Goal: Task Accomplishment & Management: Use online tool/utility

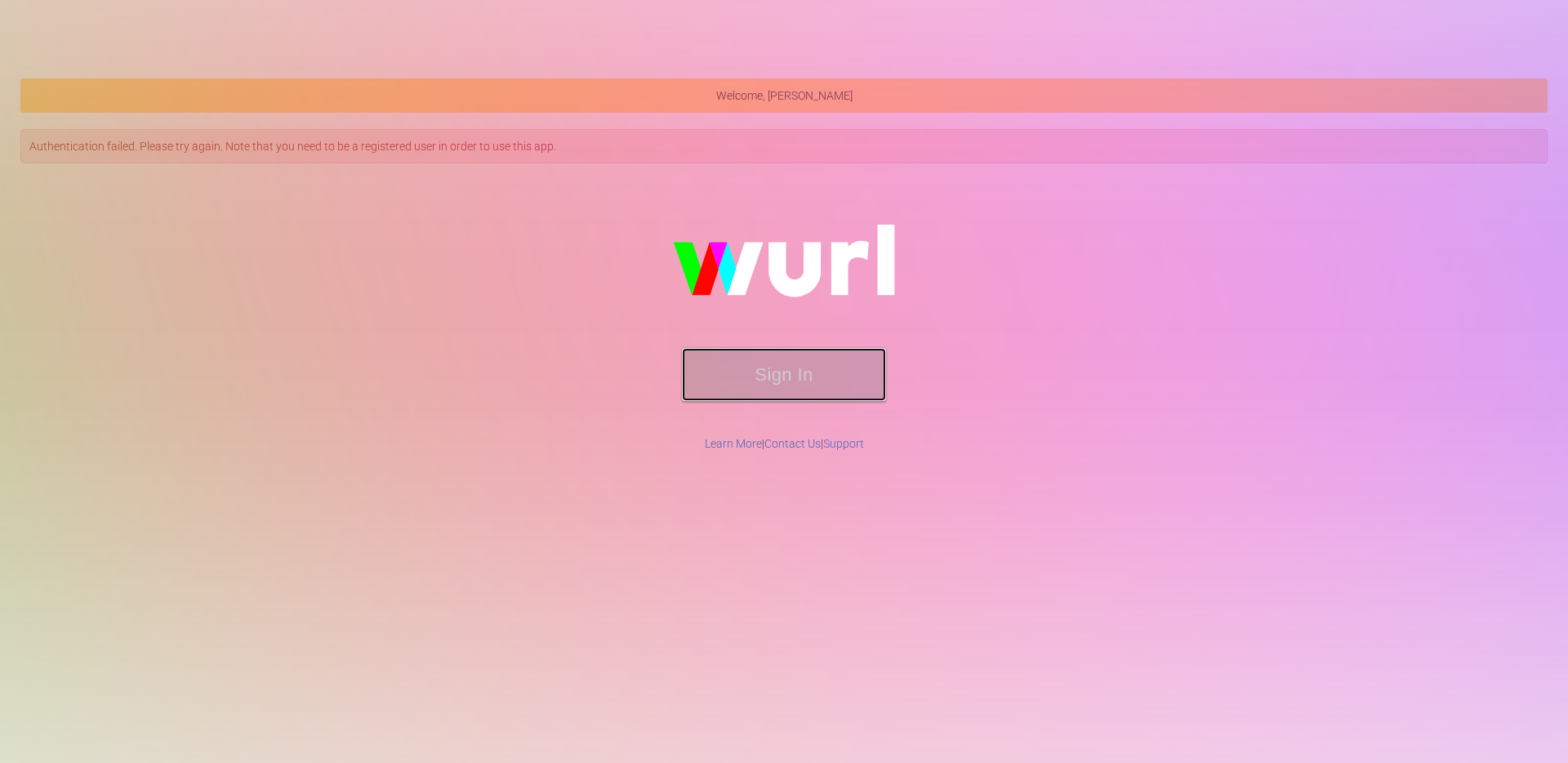
click at [787, 363] on button "Sign In" at bounding box center [784, 375] width 204 height 53
click at [788, 379] on button "Sign In" at bounding box center [784, 375] width 204 height 53
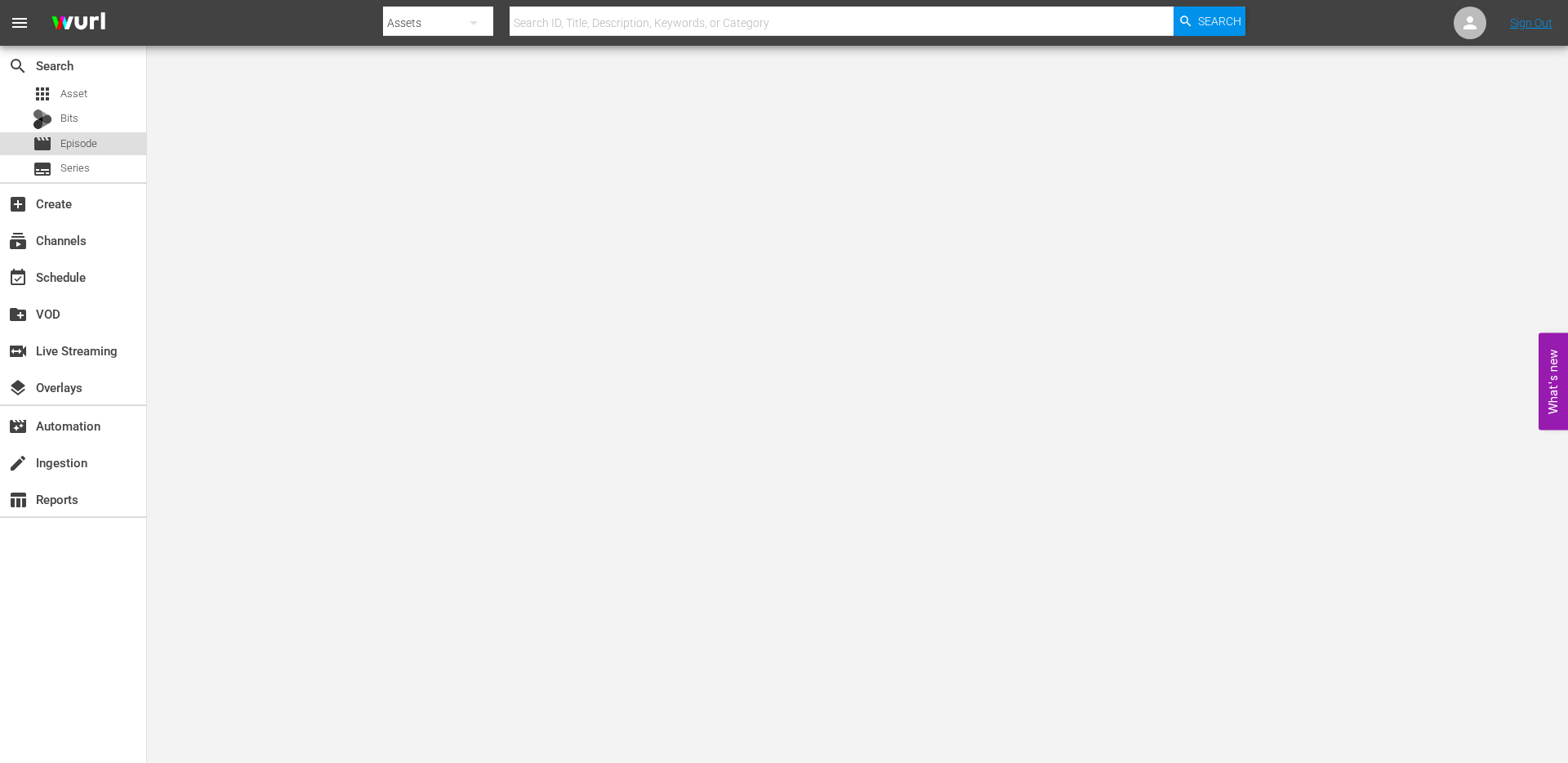
click at [85, 151] on div "movie Episode" at bounding box center [65, 143] width 64 height 23
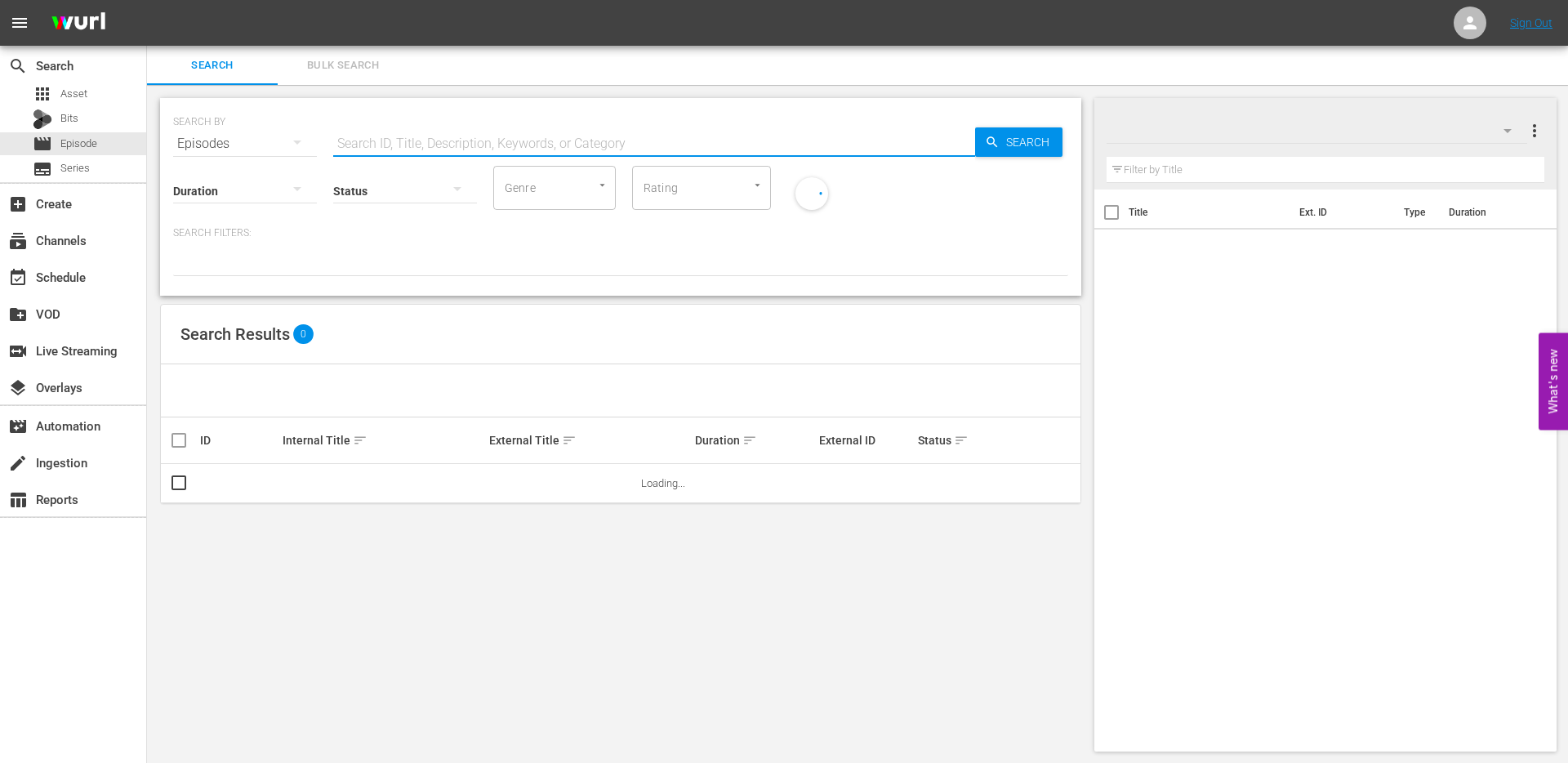
click at [411, 143] on input "text" at bounding box center [654, 143] width 642 height 39
paste input "9/21-10/4 - ‘LIVE: Fall Stadium Series Event: [GEOGRAPHIC_DATA], [GEOGRAPHIC_DA…"
type input "9/21-10/4 - ‘LIVE: Fall Stadium Series Event: [GEOGRAPHIC_DATA], [GEOGRAPHIC_DA…"
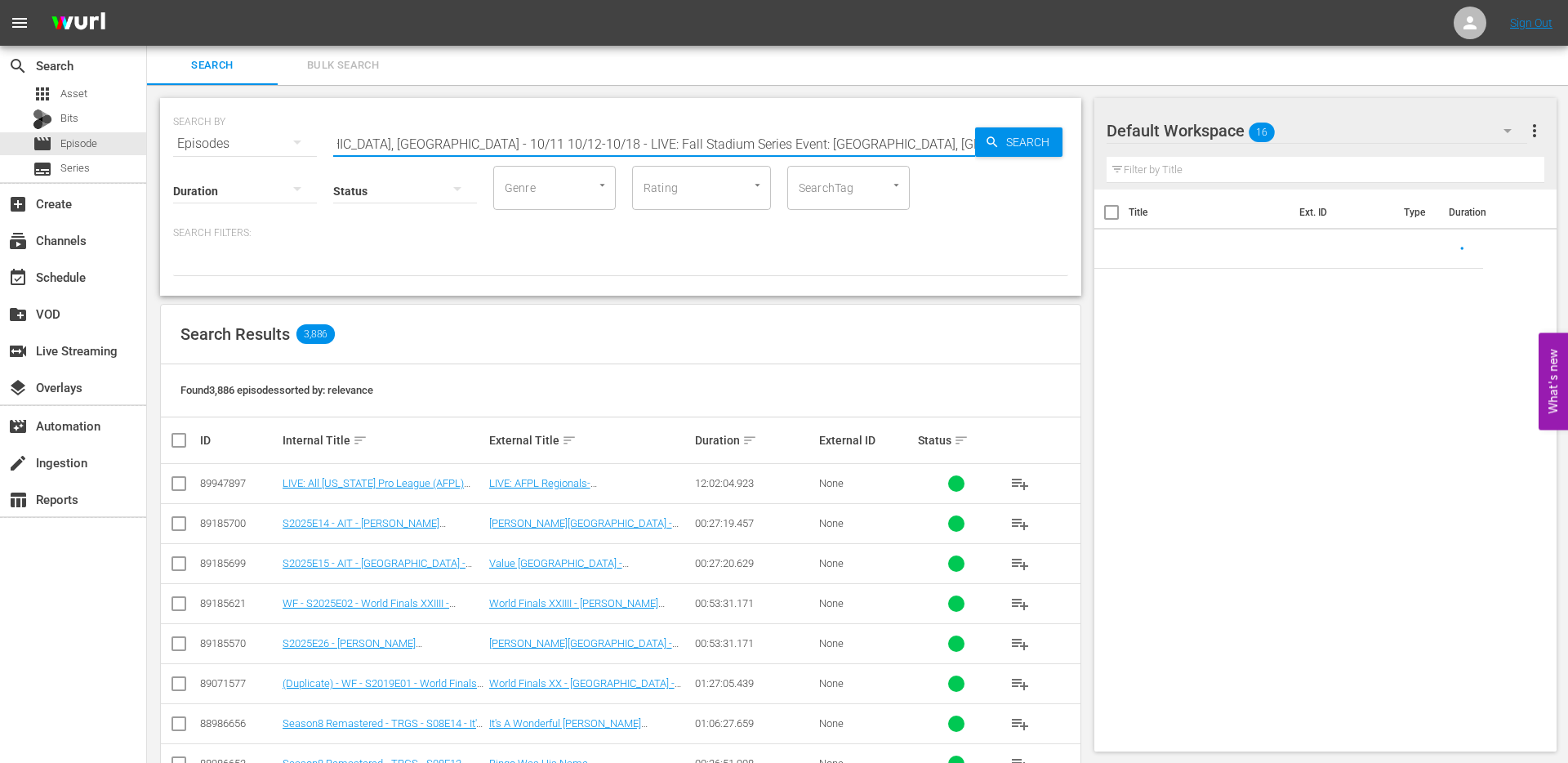
click at [411, 143] on input "9/21-10/4 - ‘LIVE: Fall Stadium Series Event: Arlington, TX - 10/4 10/5-10/11 -…" at bounding box center [654, 143] width 642 height 39
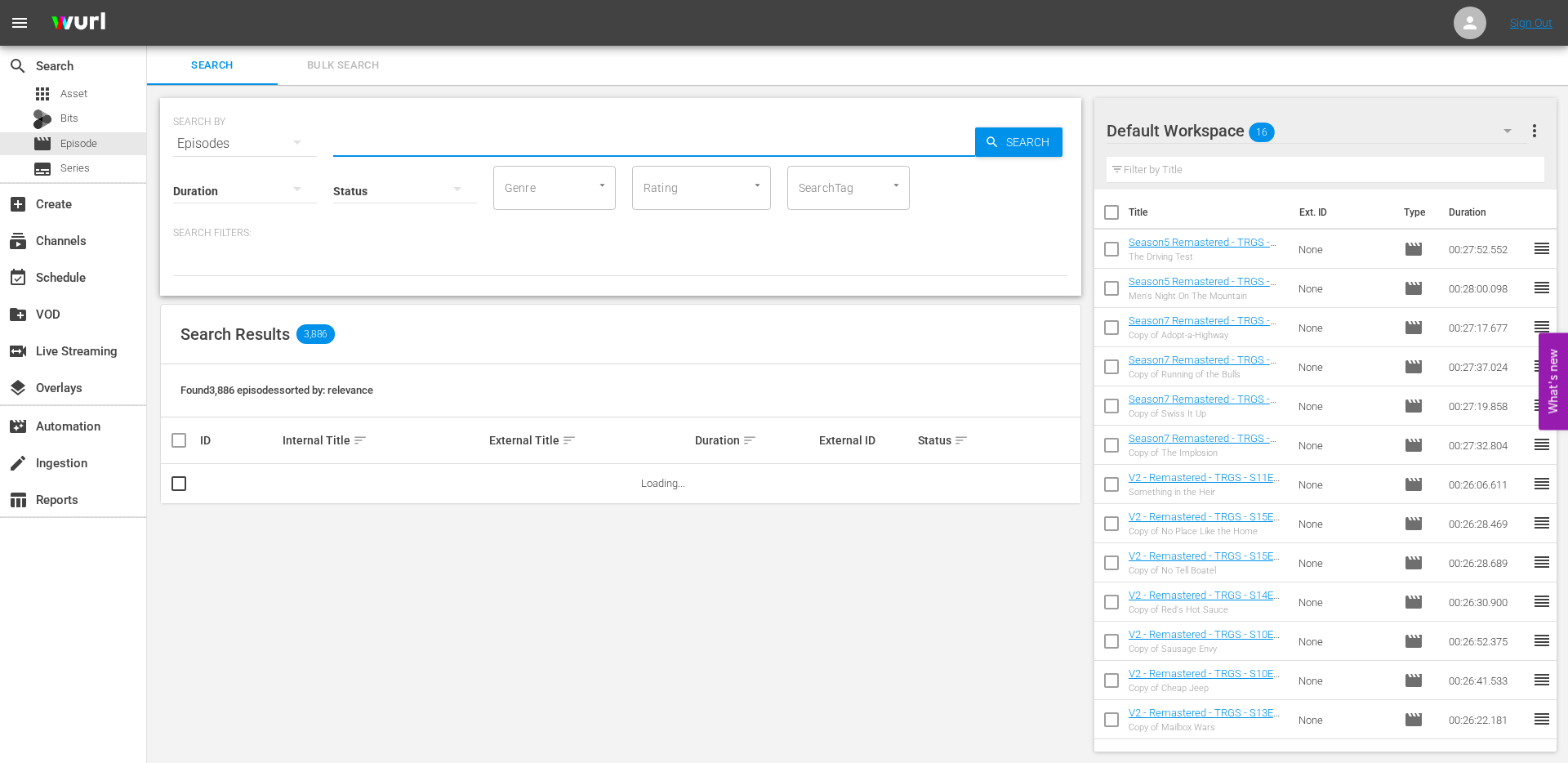
scroll to position [0, 0]
type input "Adopt-a-Highway"
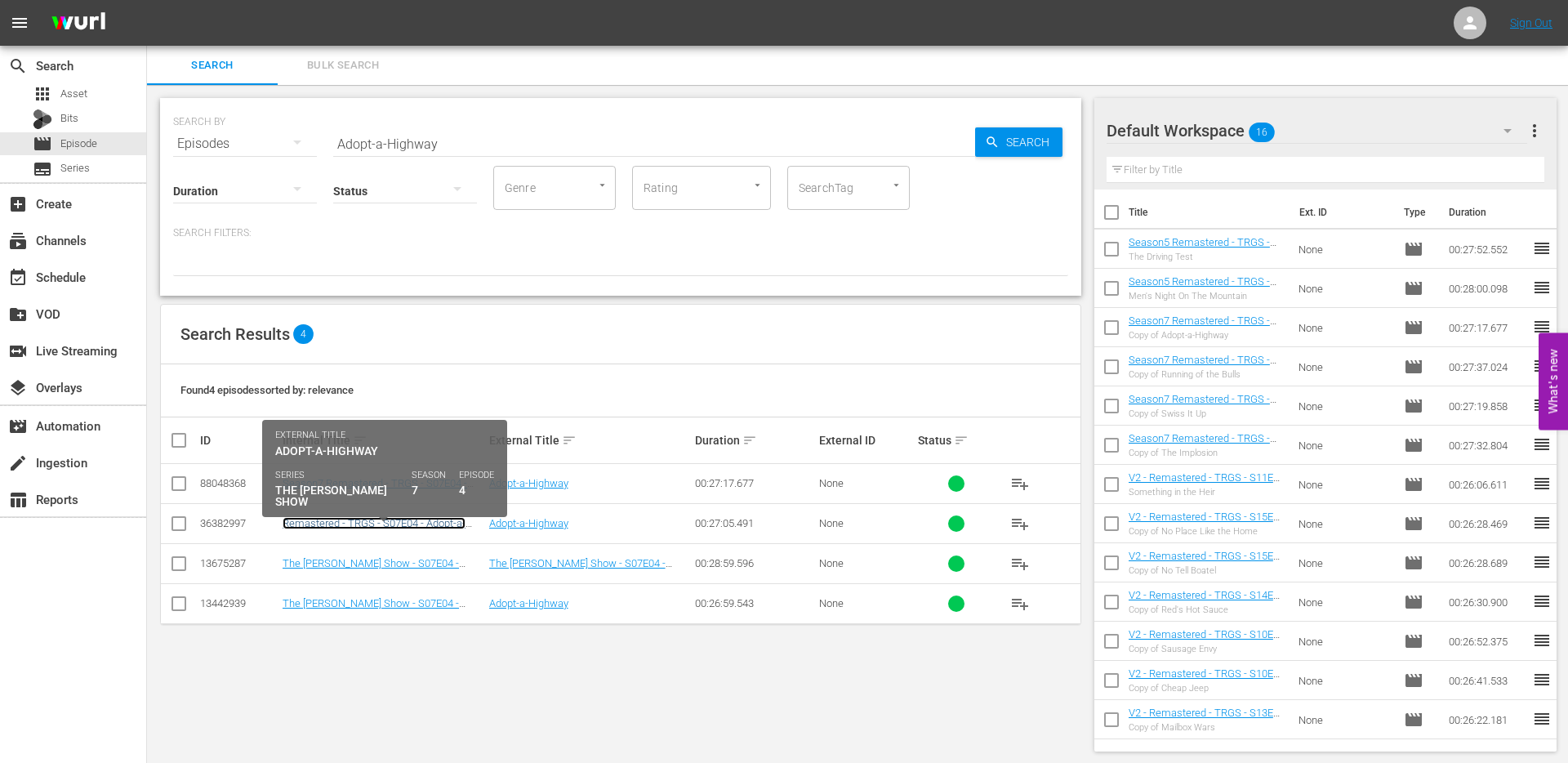
click at [348, 523] on link "Remastered - TRGS - S07E04 - Adopt-a-Highway" at bounding box center [374, 529] width 183 height 25
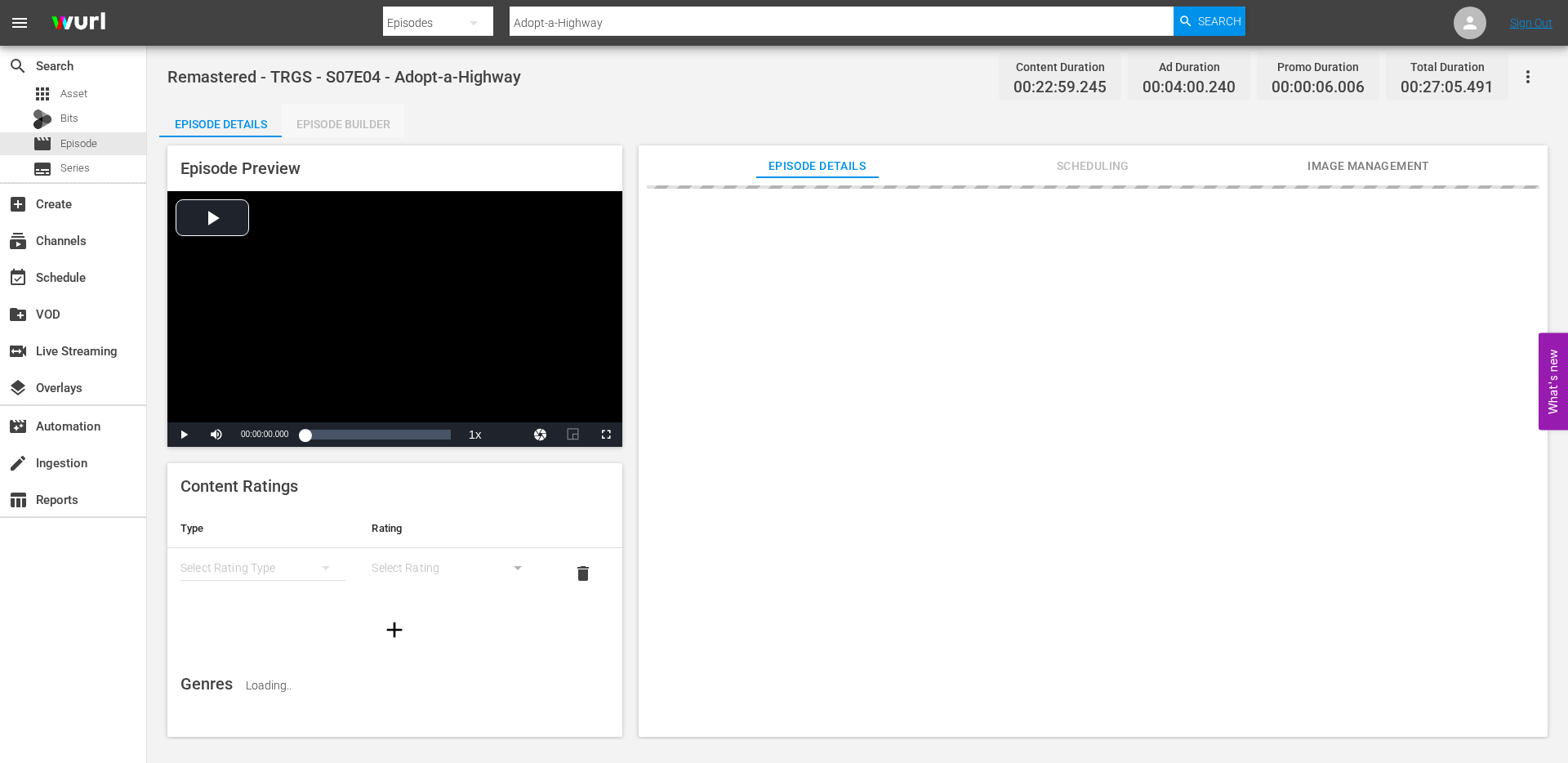
click at [358, 126] on div "Episode Builder" at bounding box center [343, 124] width 122 height 39
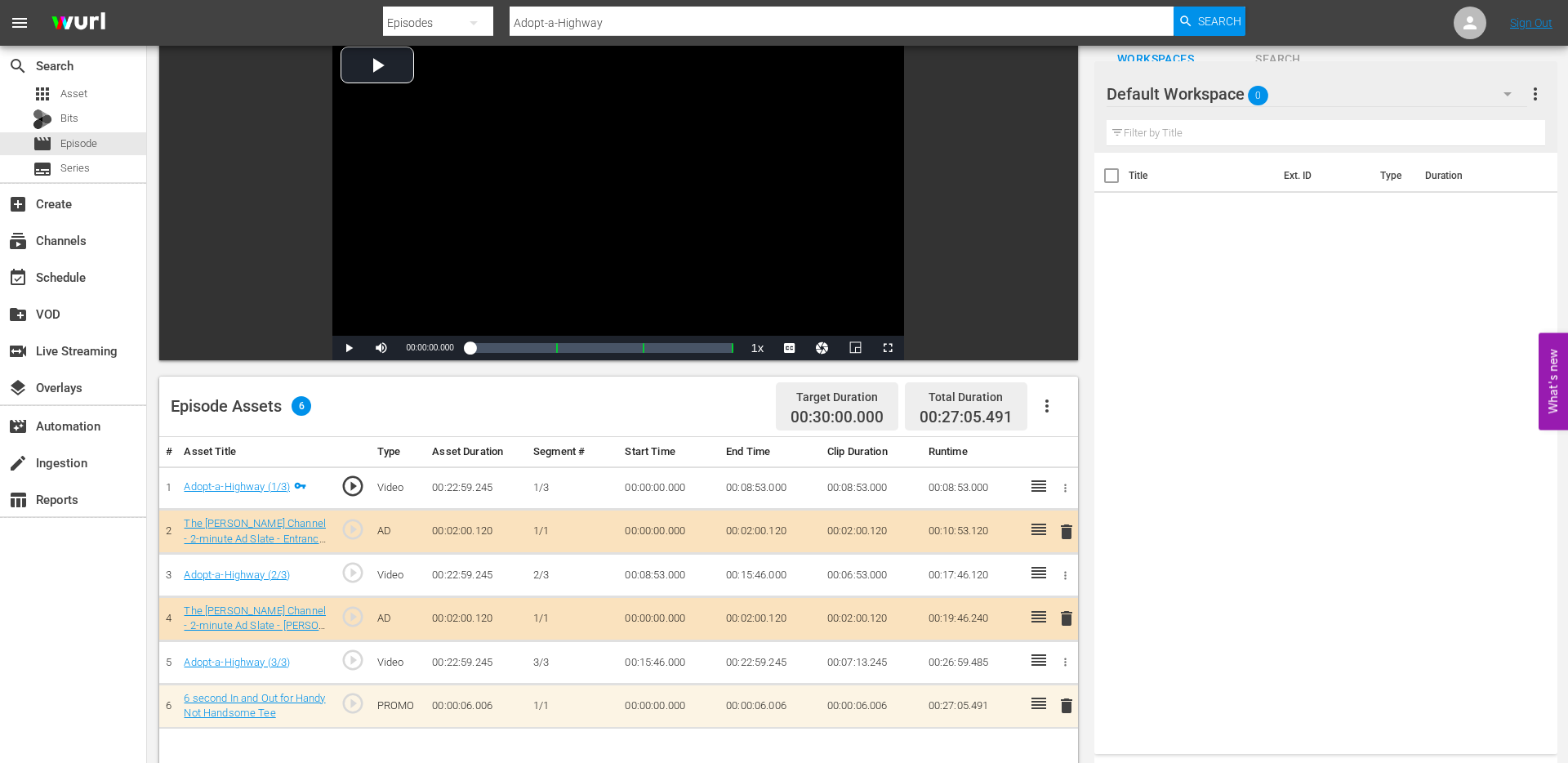
scroll to position [98, 0]
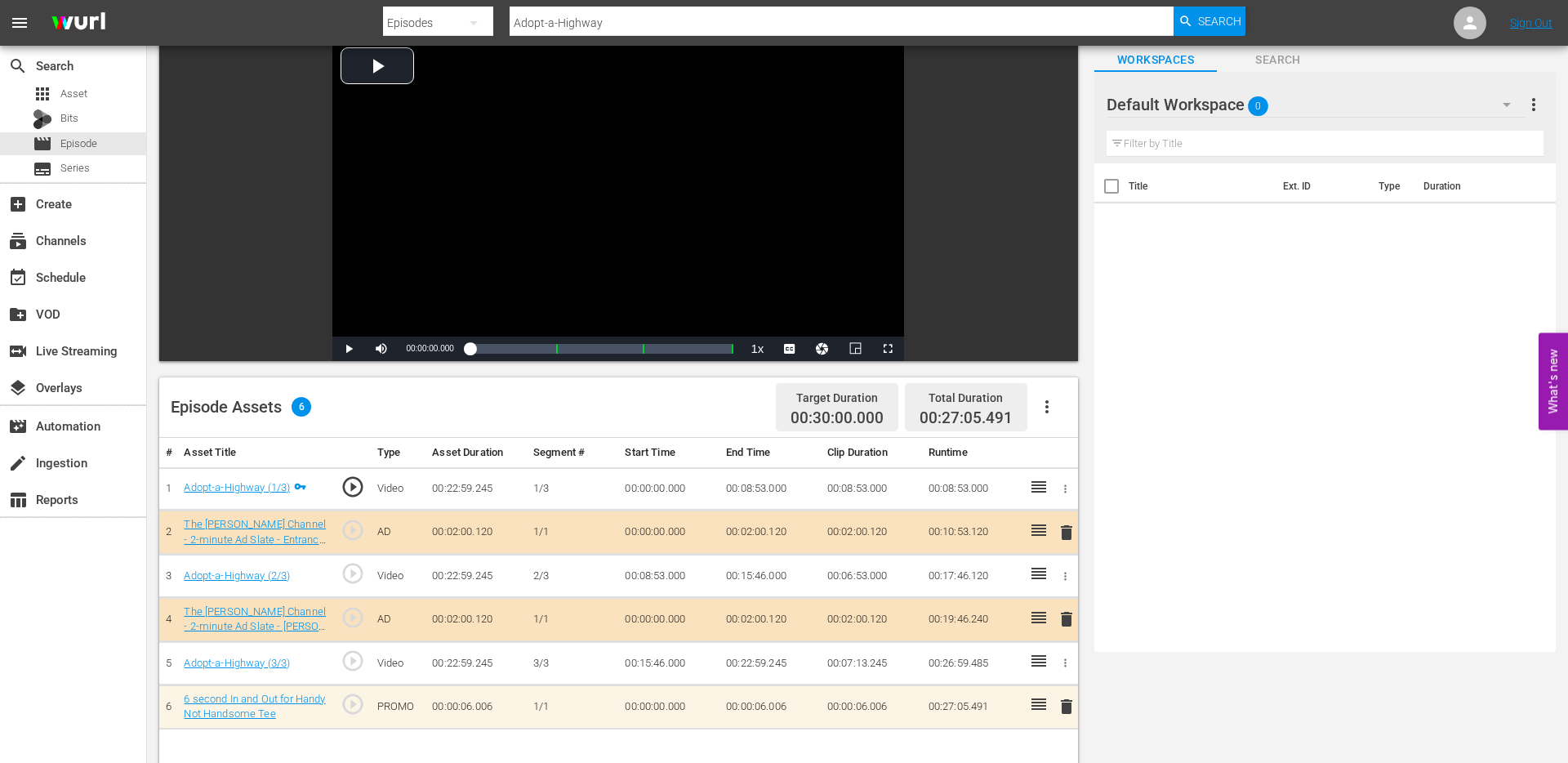
click at [1220, 105] on div at bounding box center [1166, 105] width 118 height 40
click at [1249, 105] on span "0" at bounding box center [1258, 106] width 20 height 34
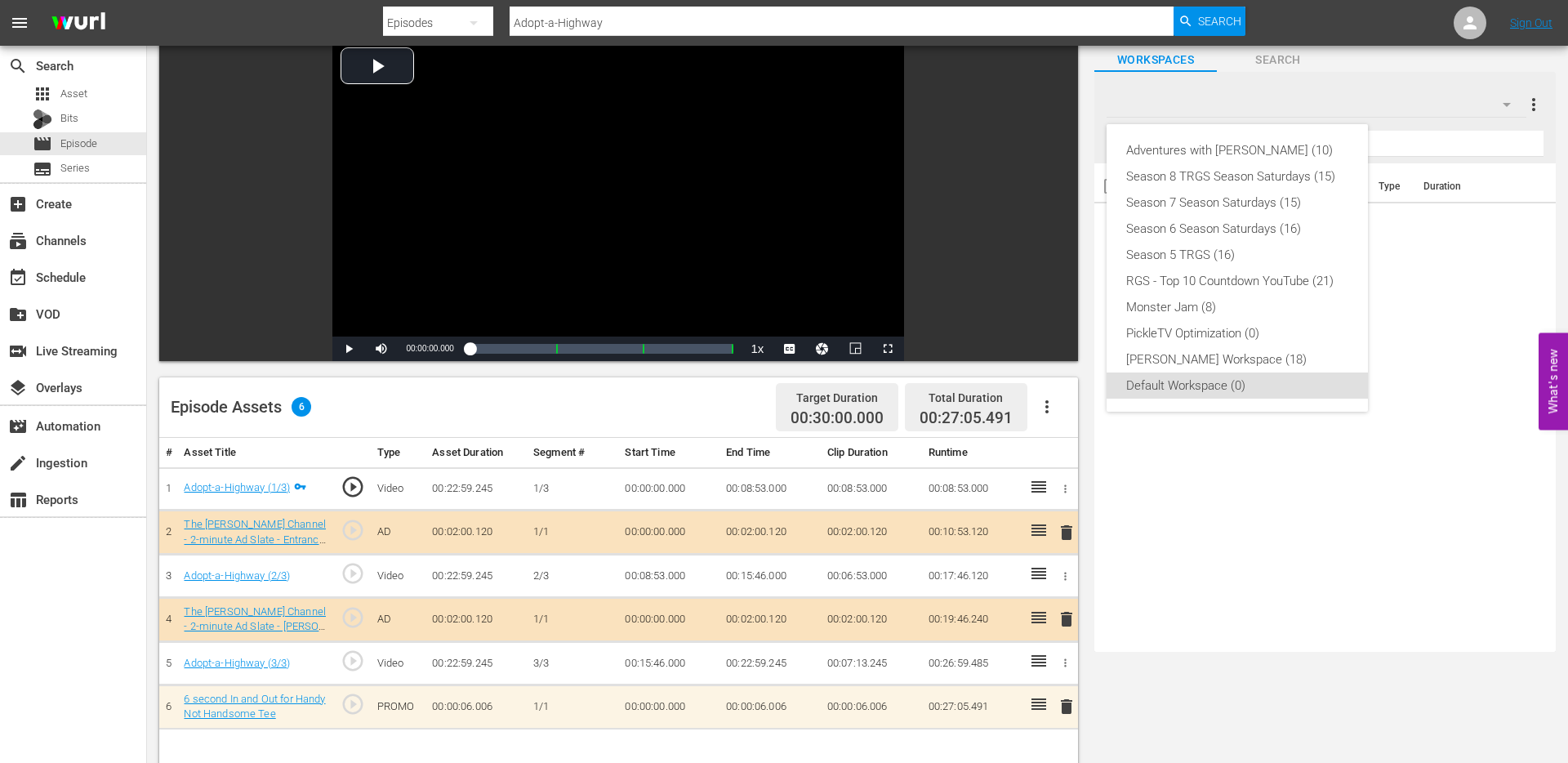
click at [1221, 423] on div "Adventures with Bill (10) Season 8 TRGS Season Saturdays (15) Season 7 Season S…" at bounding box center [784, 381] width 1568 height 763
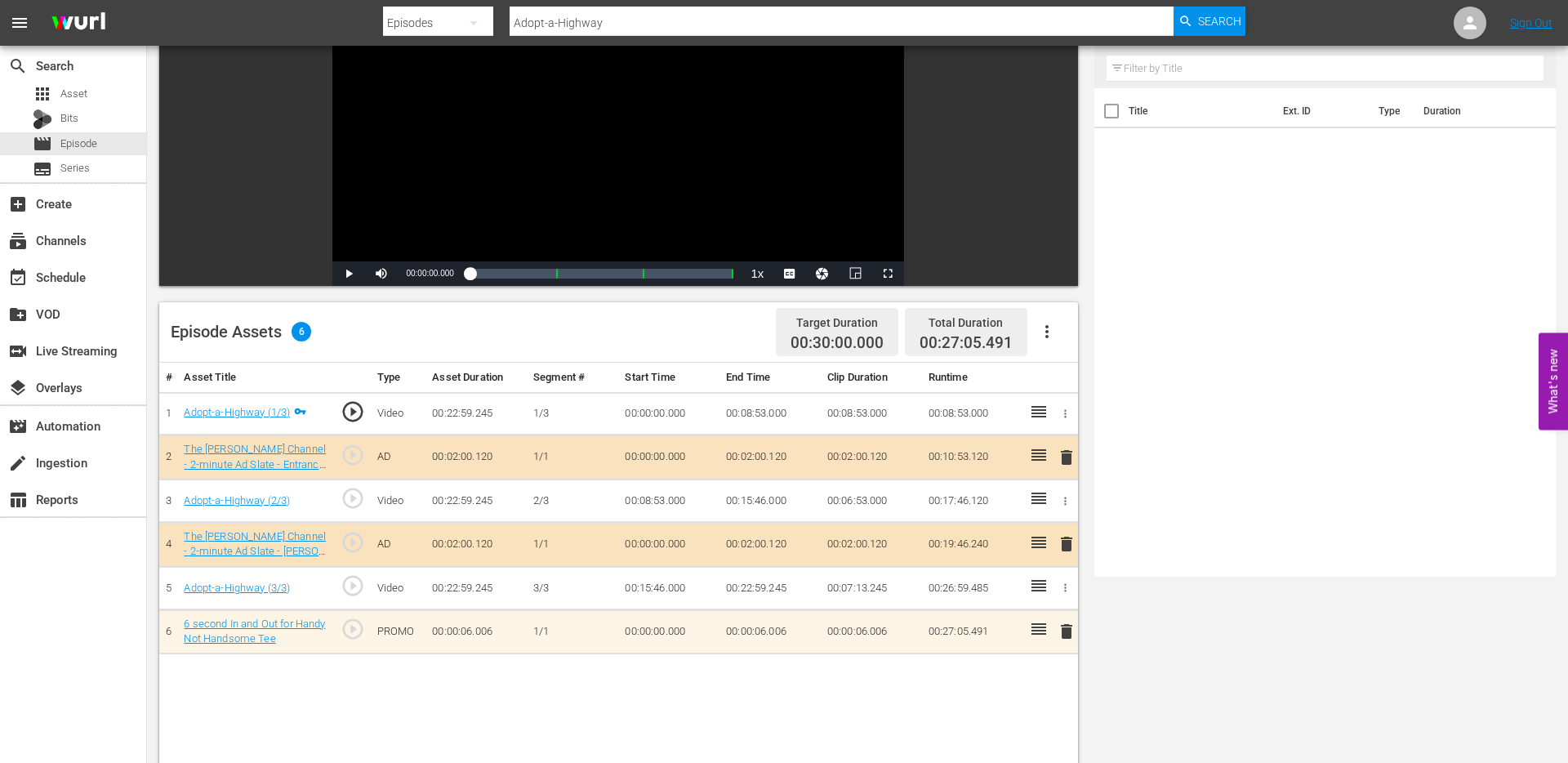
scroll to position [181, 0]
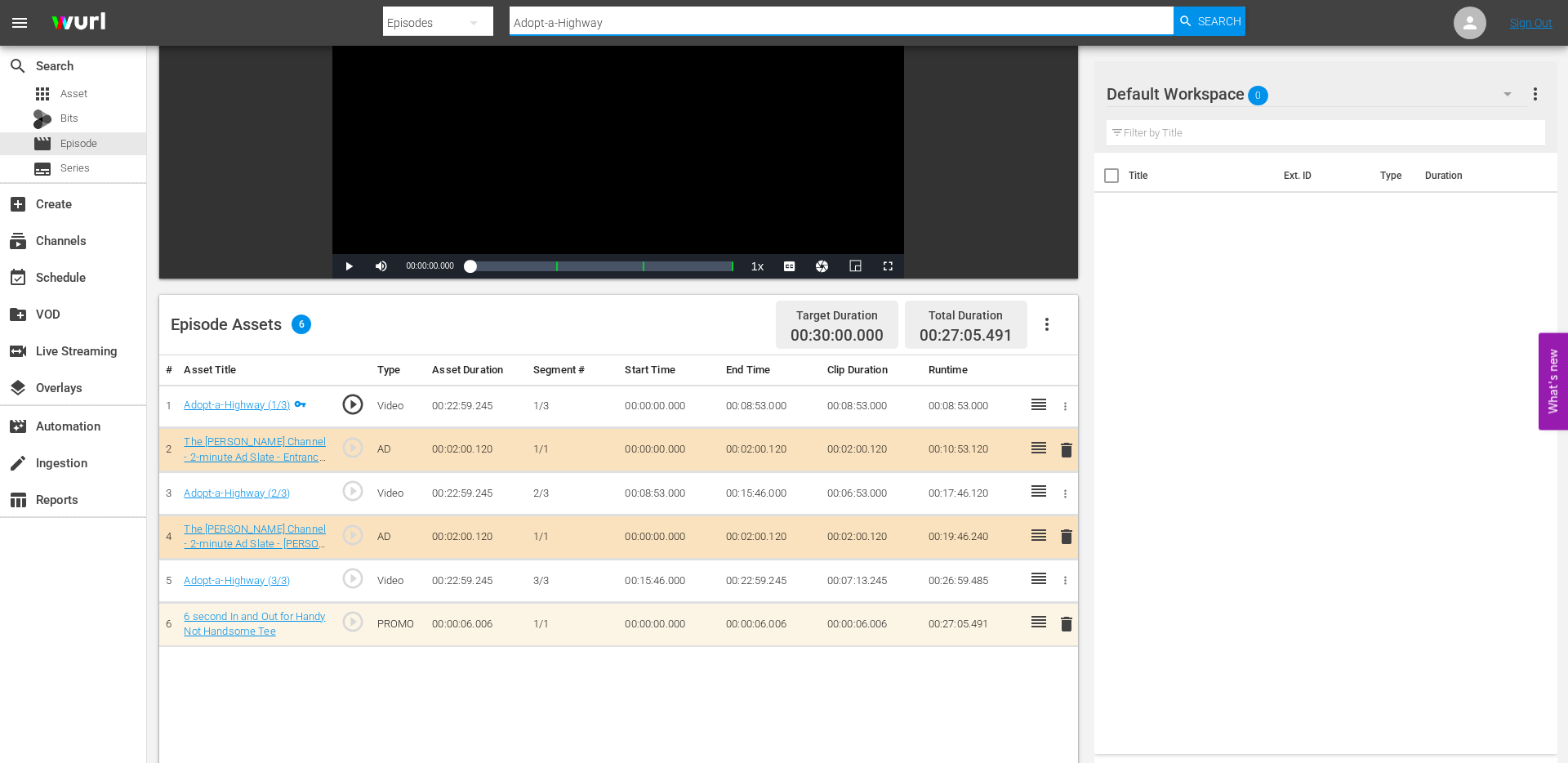
click at [601, 22] on input "Adopt-a-Highway" at bounding box center [841, 23] width 664 height 39
click at [630, 21] on input "Adopt-a-Highway" at bounding box center [841, 23] width 664 height 39
type input "the movie"
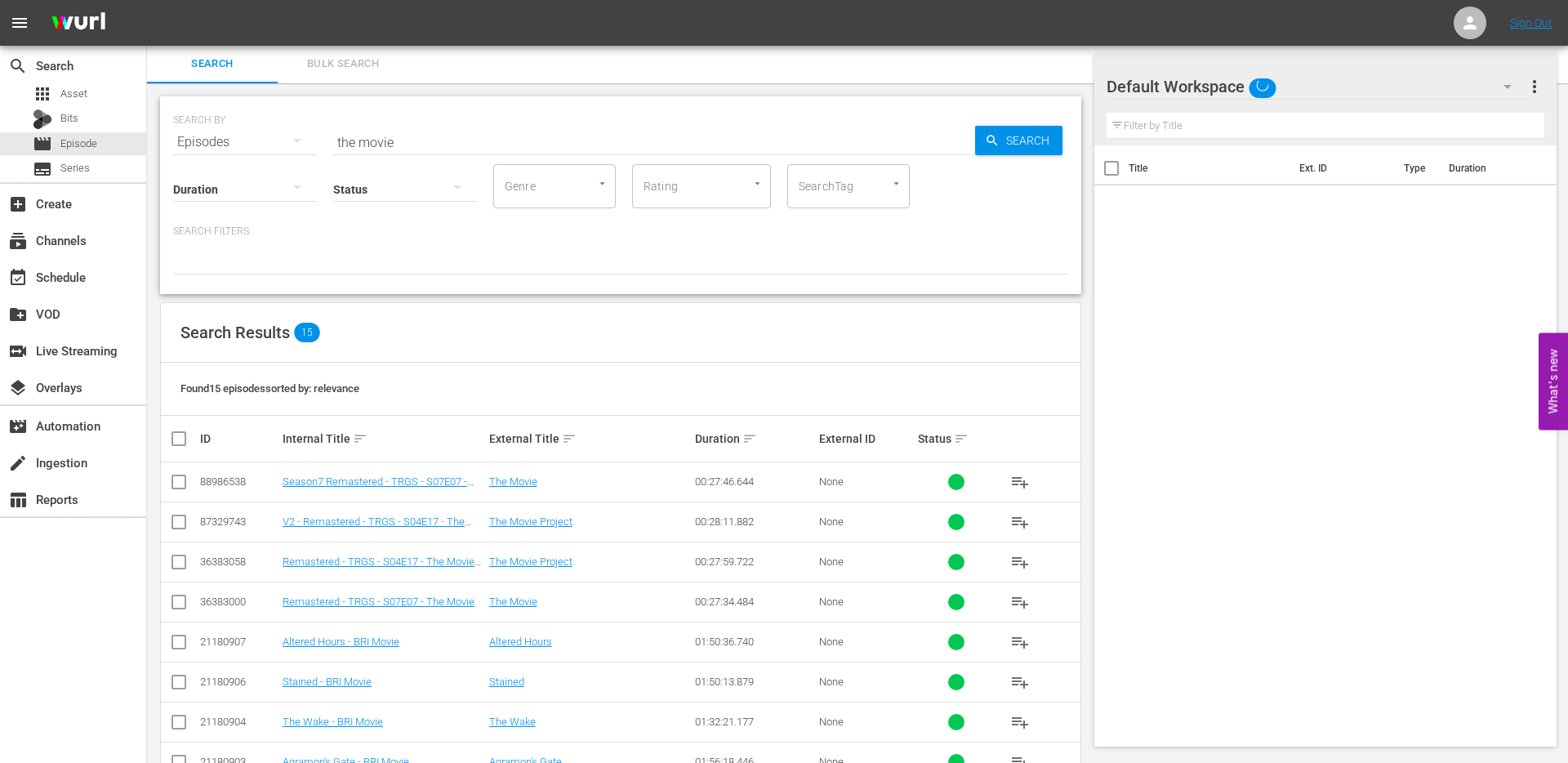
scroll to position [181, 0]
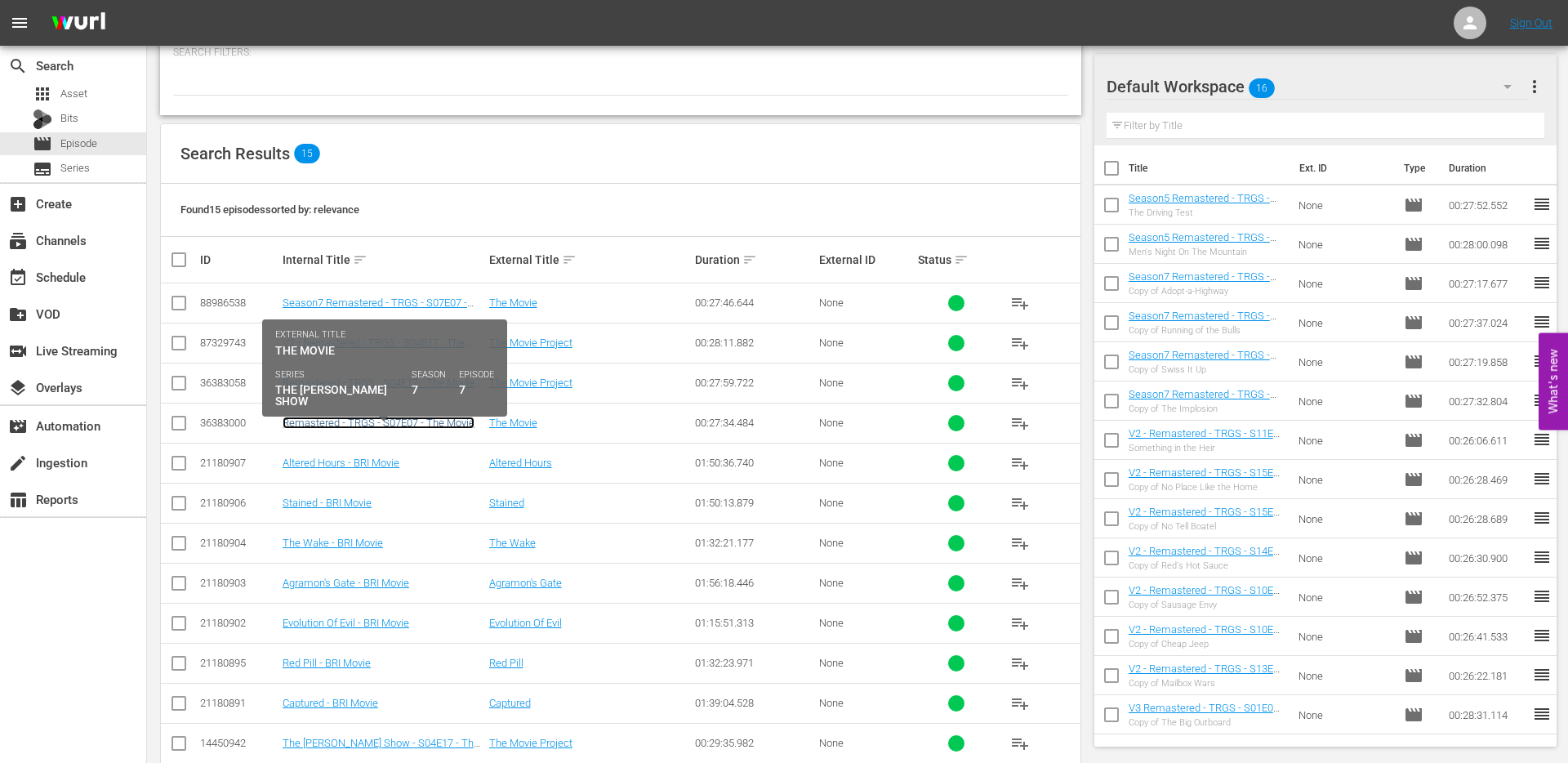
click at [365, 421] on link "Remastered - TRGS - S07E07 - The Movie" at bounding box center [378, 421] width 192 height 12
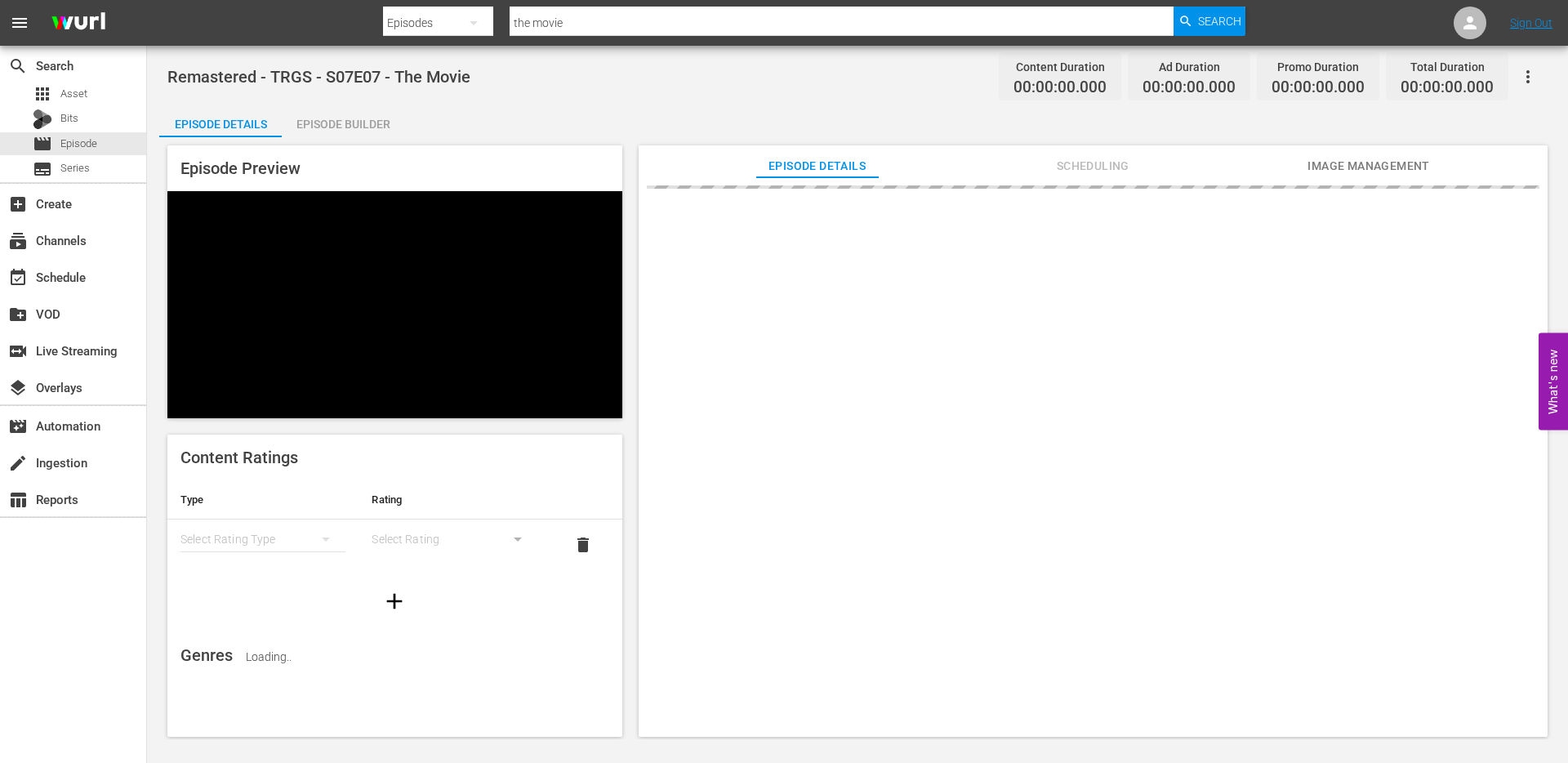
click at [337, 120] on div "Episode Builder" at bounding box center [343, 124] width 122 height 39
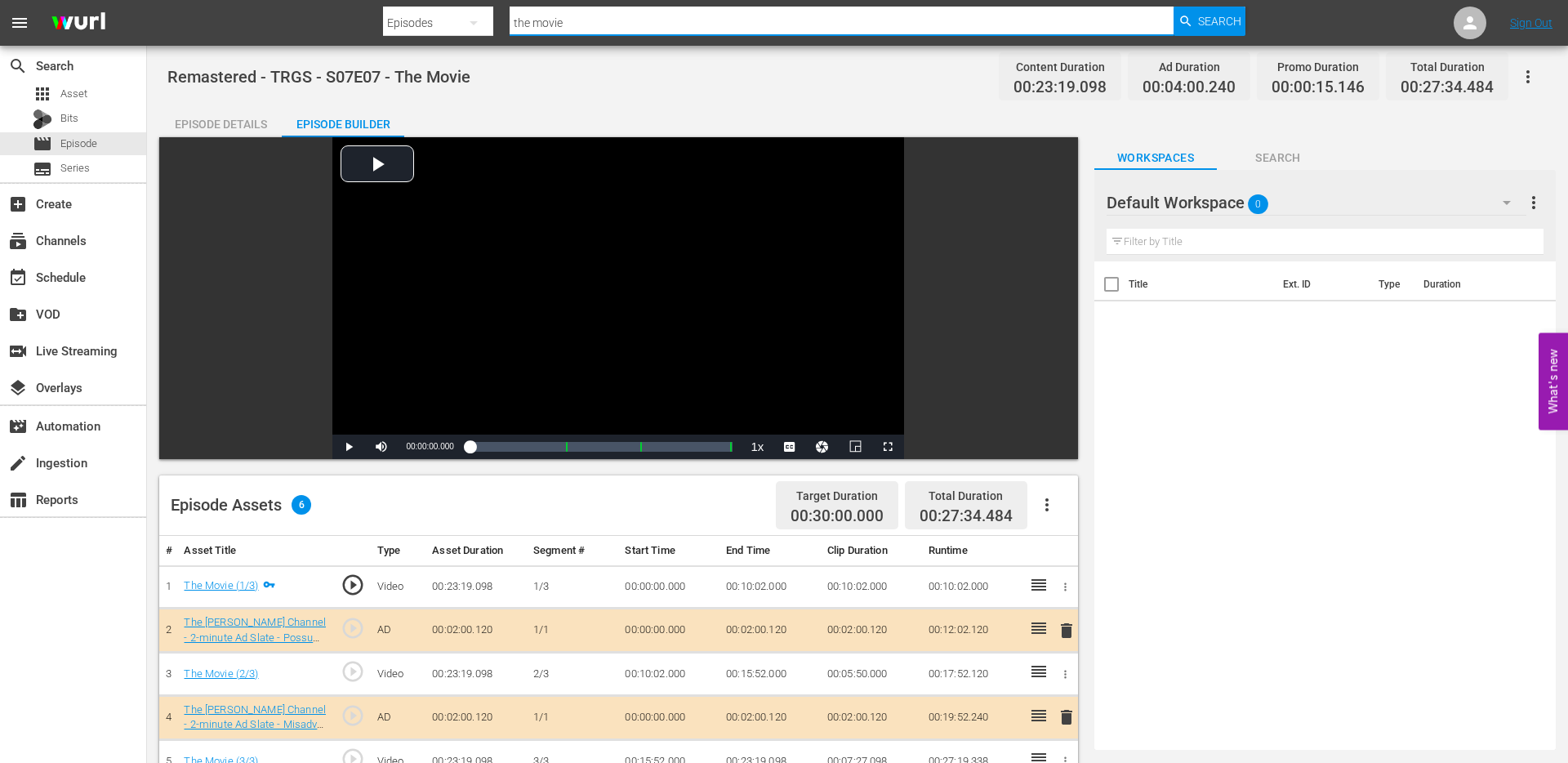
click at [595, 22] on input "the movie" at bounding box center [841, 23] width 664 height 39
type input "t"
type input "house moving"
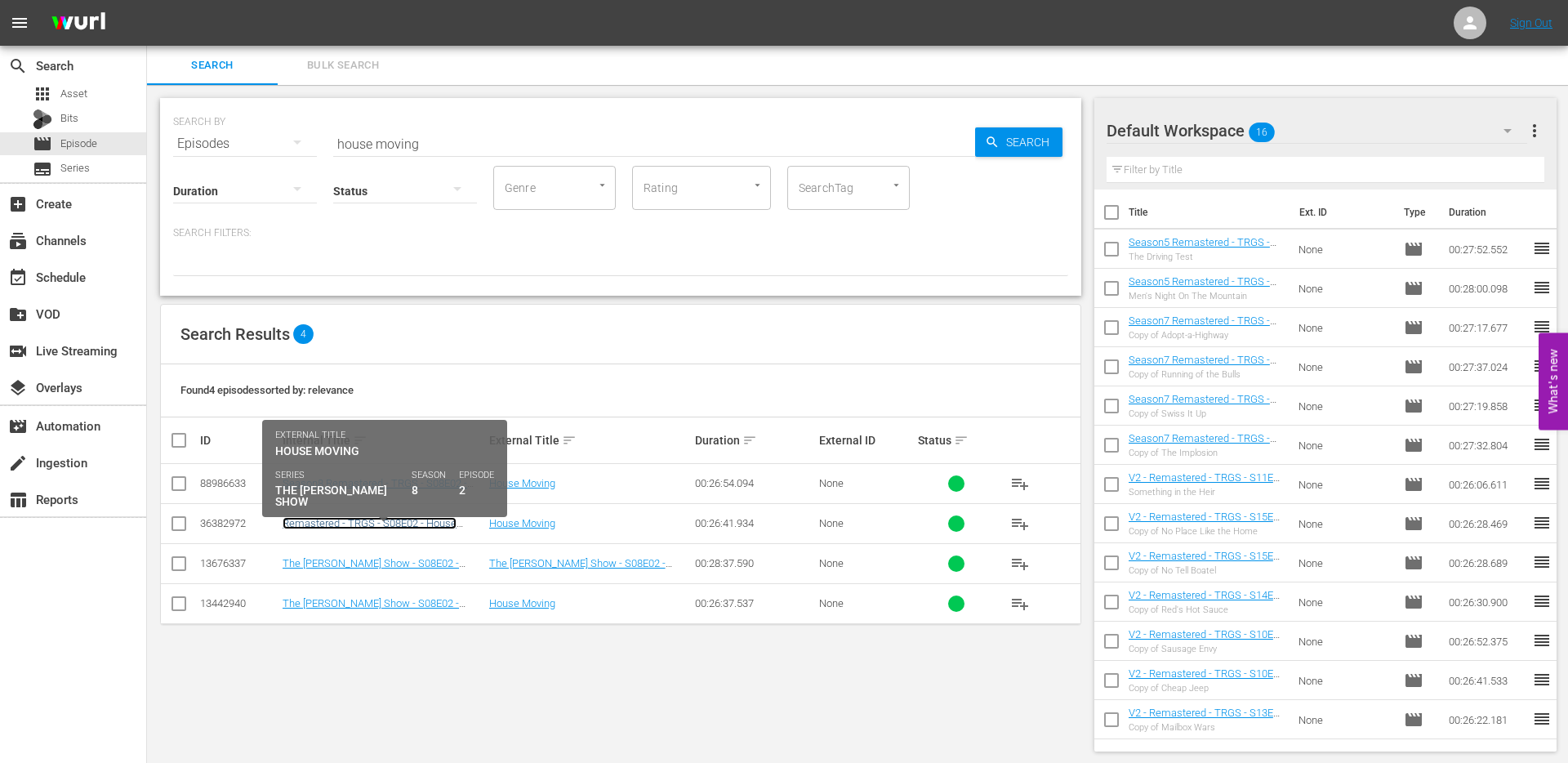
click at [383, 527] on link "Remastered - TRGS - S08E02 - House Moving" at bounding box center [369, 529] width 174 height 25
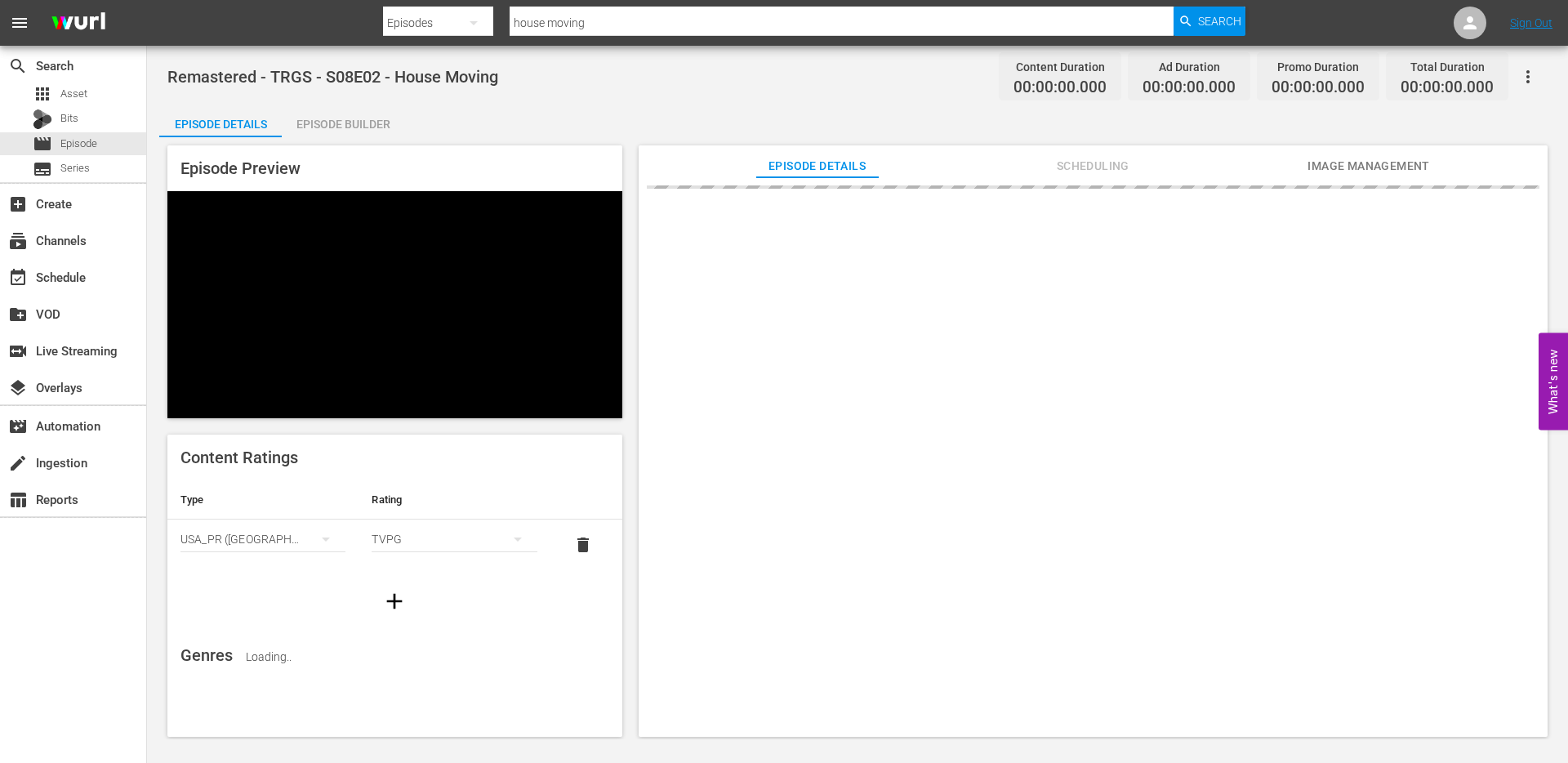
click at [367, 127] on div "Episode Builder" at bounding box center [343, 124] width 122 height 39
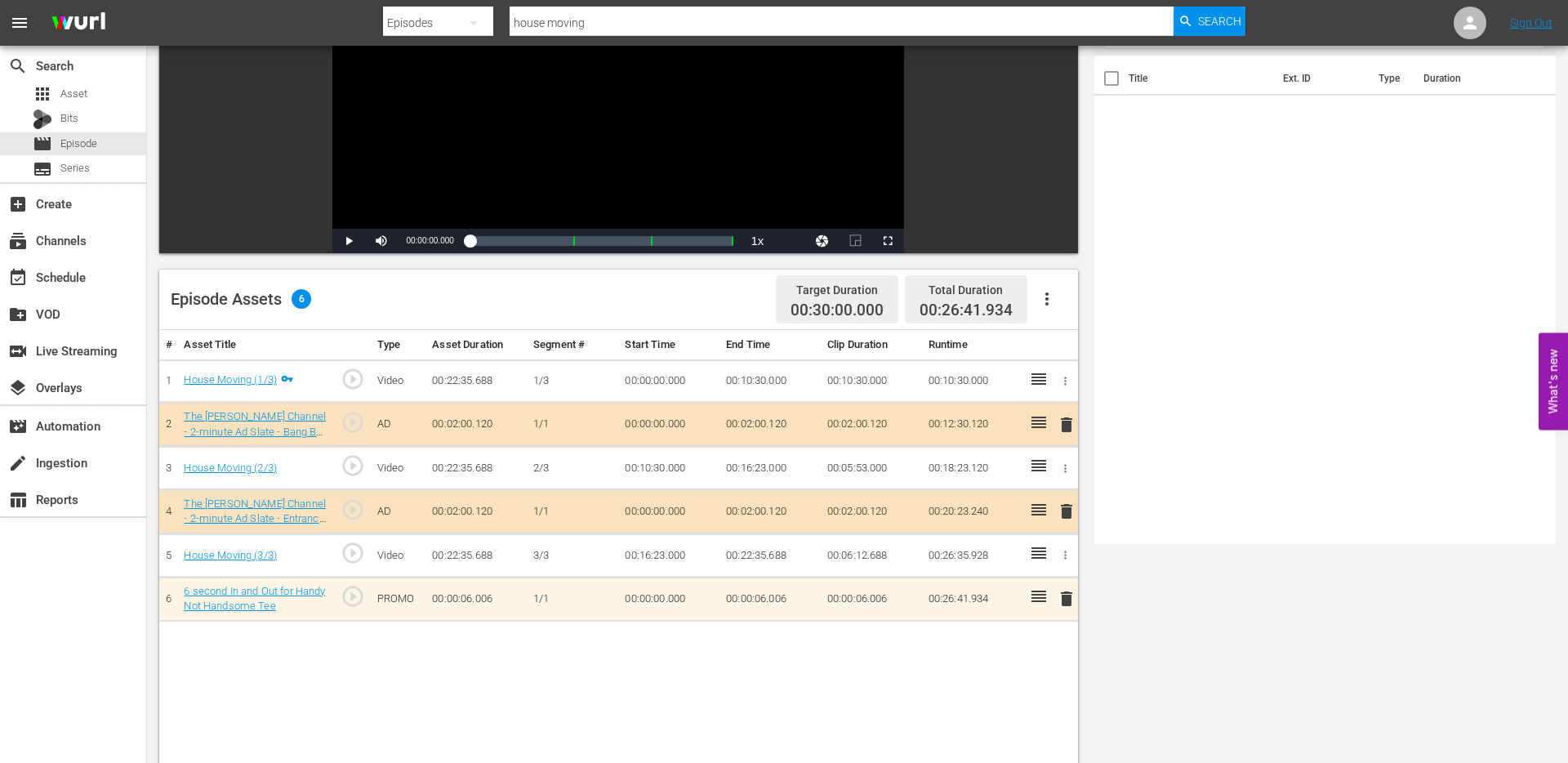
scroll to position [211, 0]
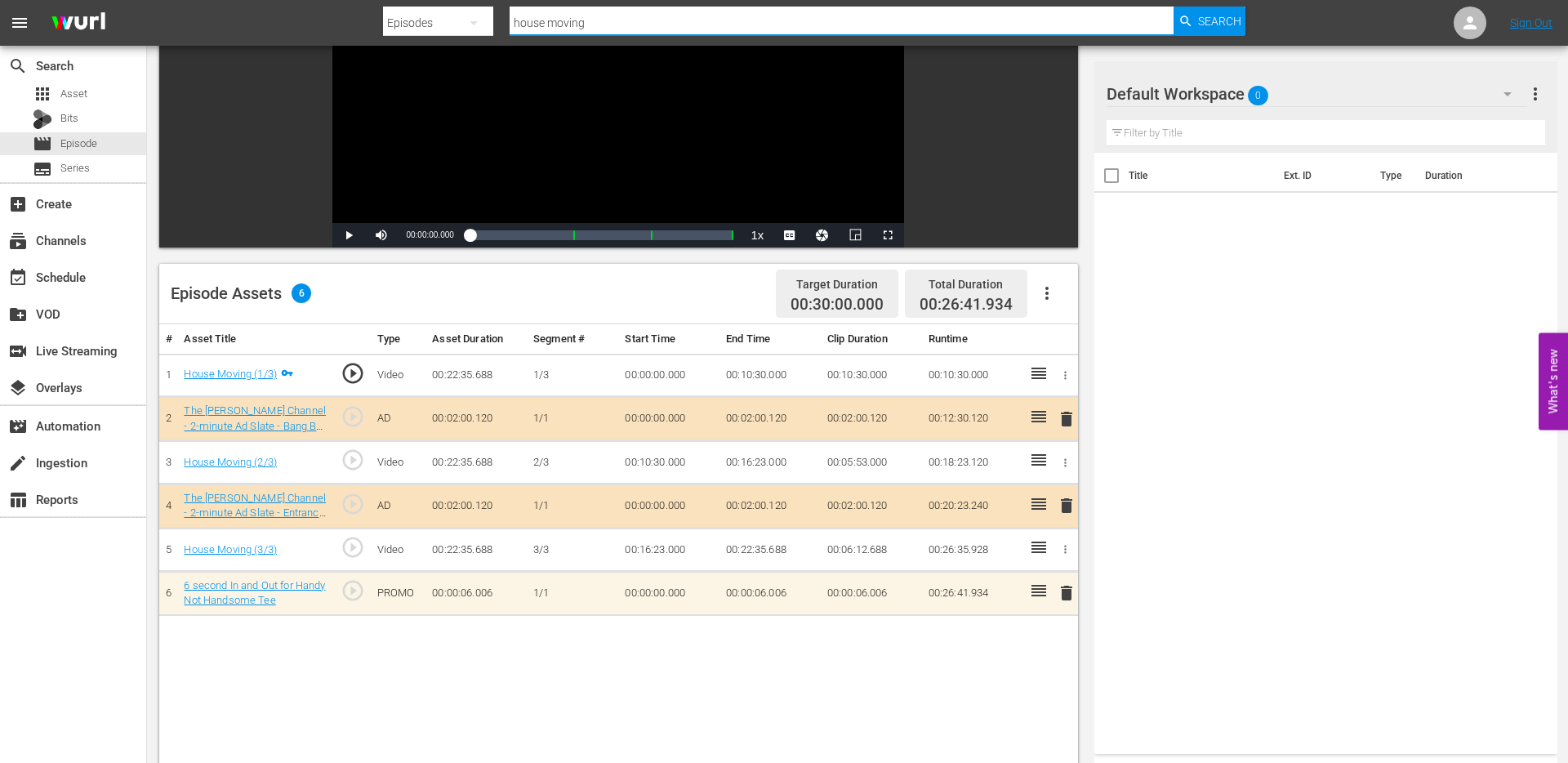
drag, startPoint x: 611, startPoint y: 24, endPoint x: 541, endPoint y: 22, distance: 70.0
click at [541, 22] on input "house moving" at bounding box center [841, 23] width 664 height 39
click at [609, 19] on input "text" at bounding box center [841, 23] width 664 height 39
type input "no retreat"
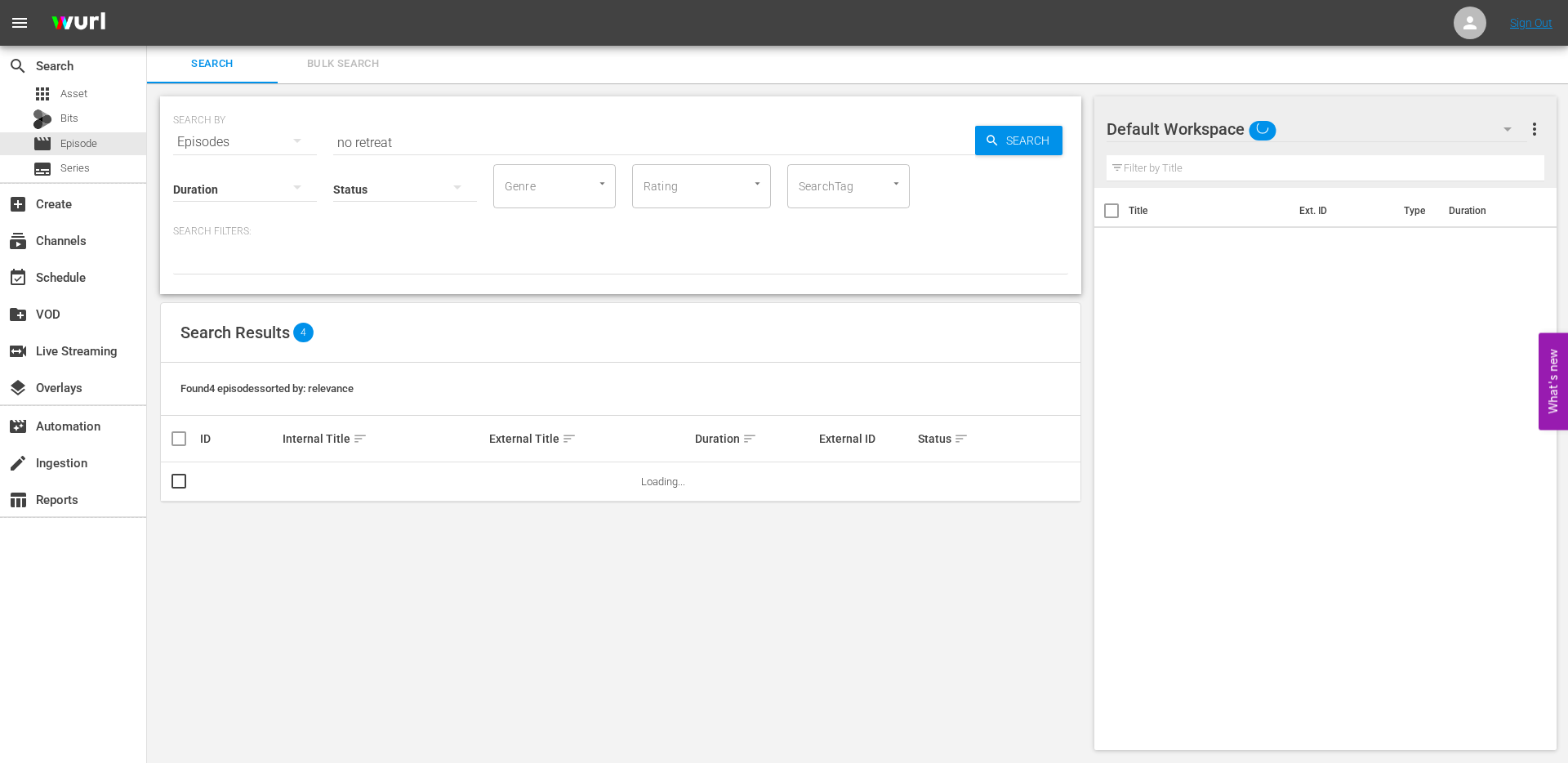
scroll to position [2, 0]
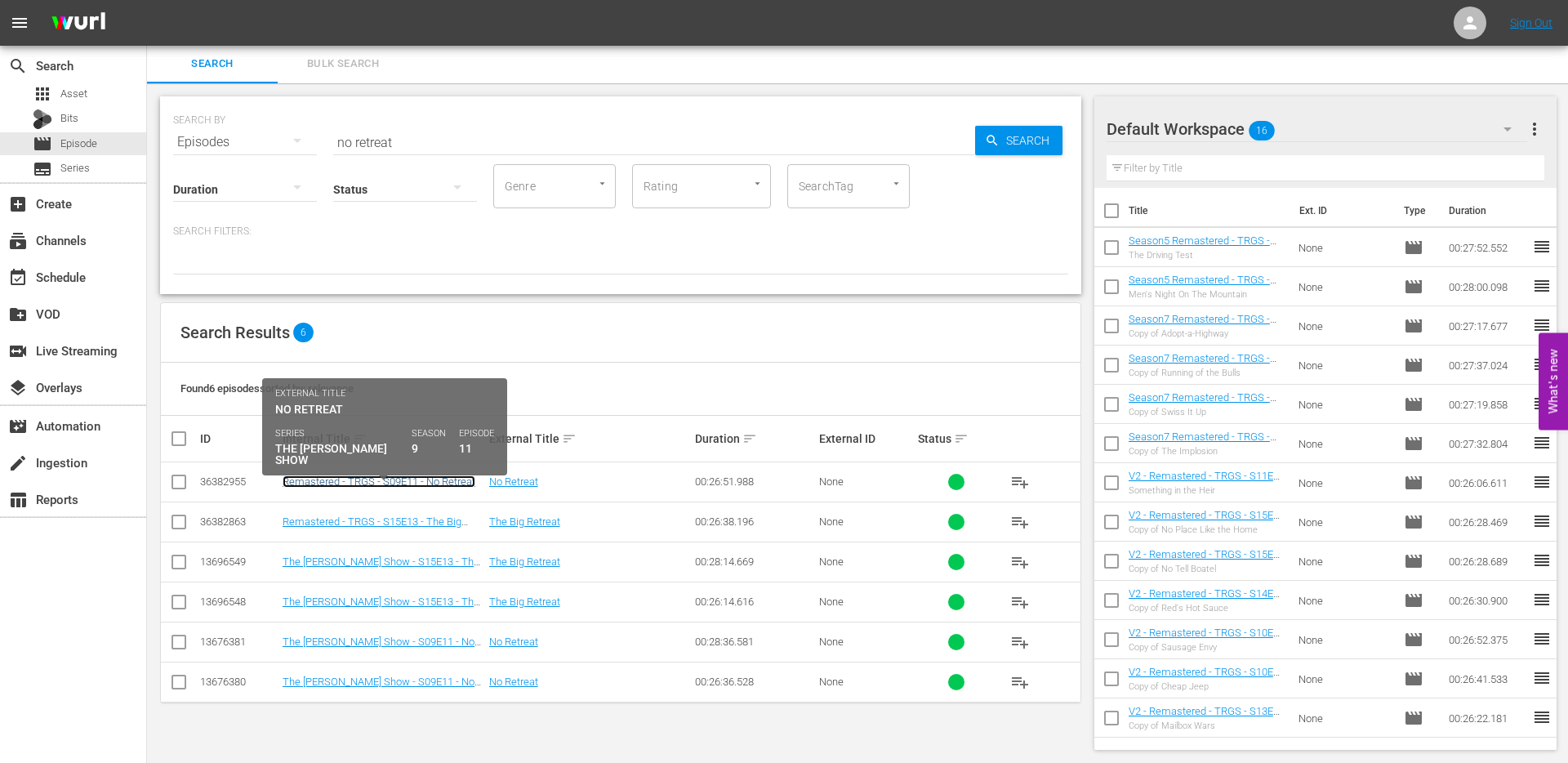
click at [374, 485] on link "Remastered - TRGS - S09E11 - No Retreat" at bounding box center [379, 481] width 193 height 12
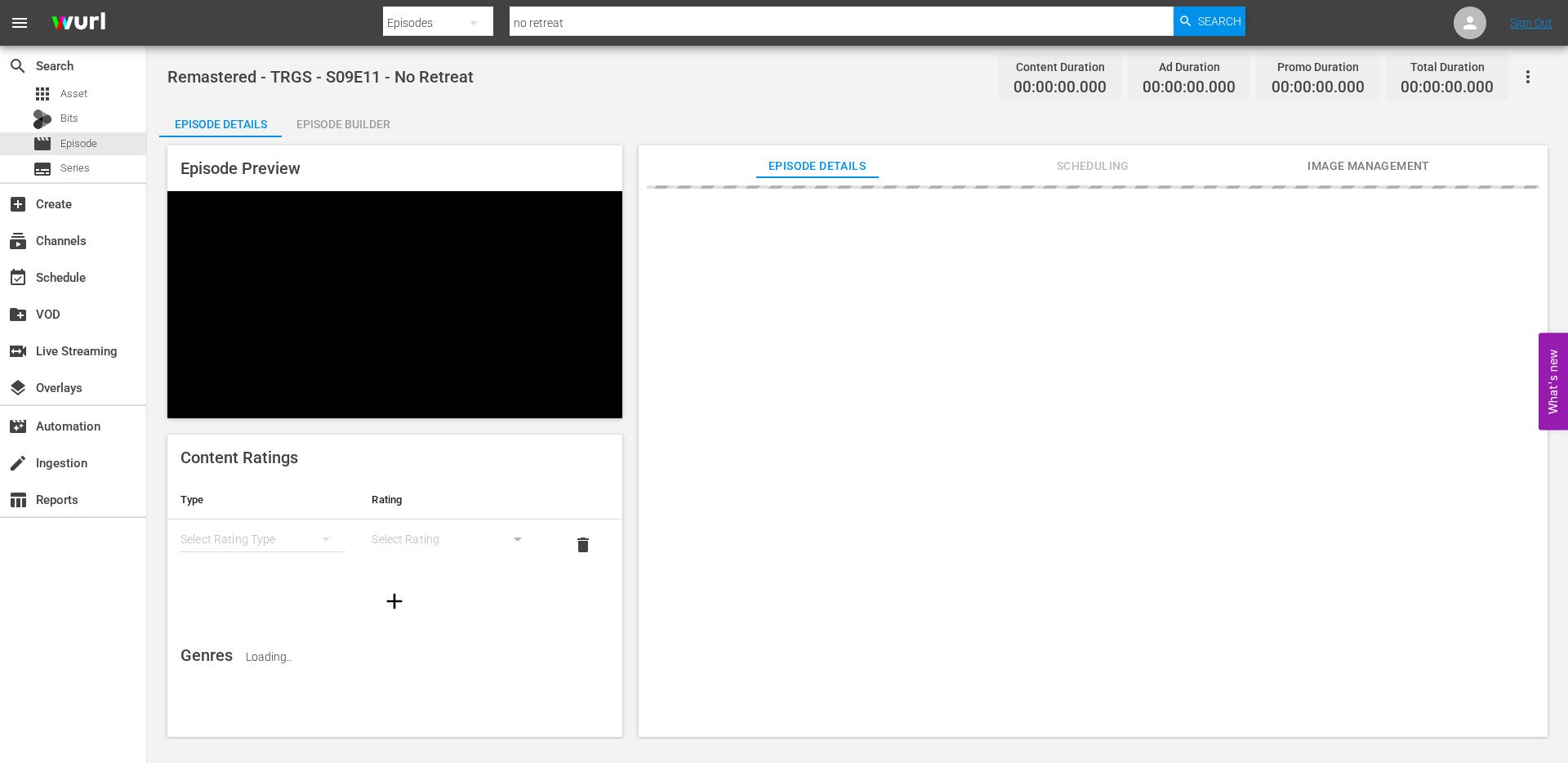
click at [368, 123] on div "Episode Builder" at bounding box center [343, 124] width 122 height 39
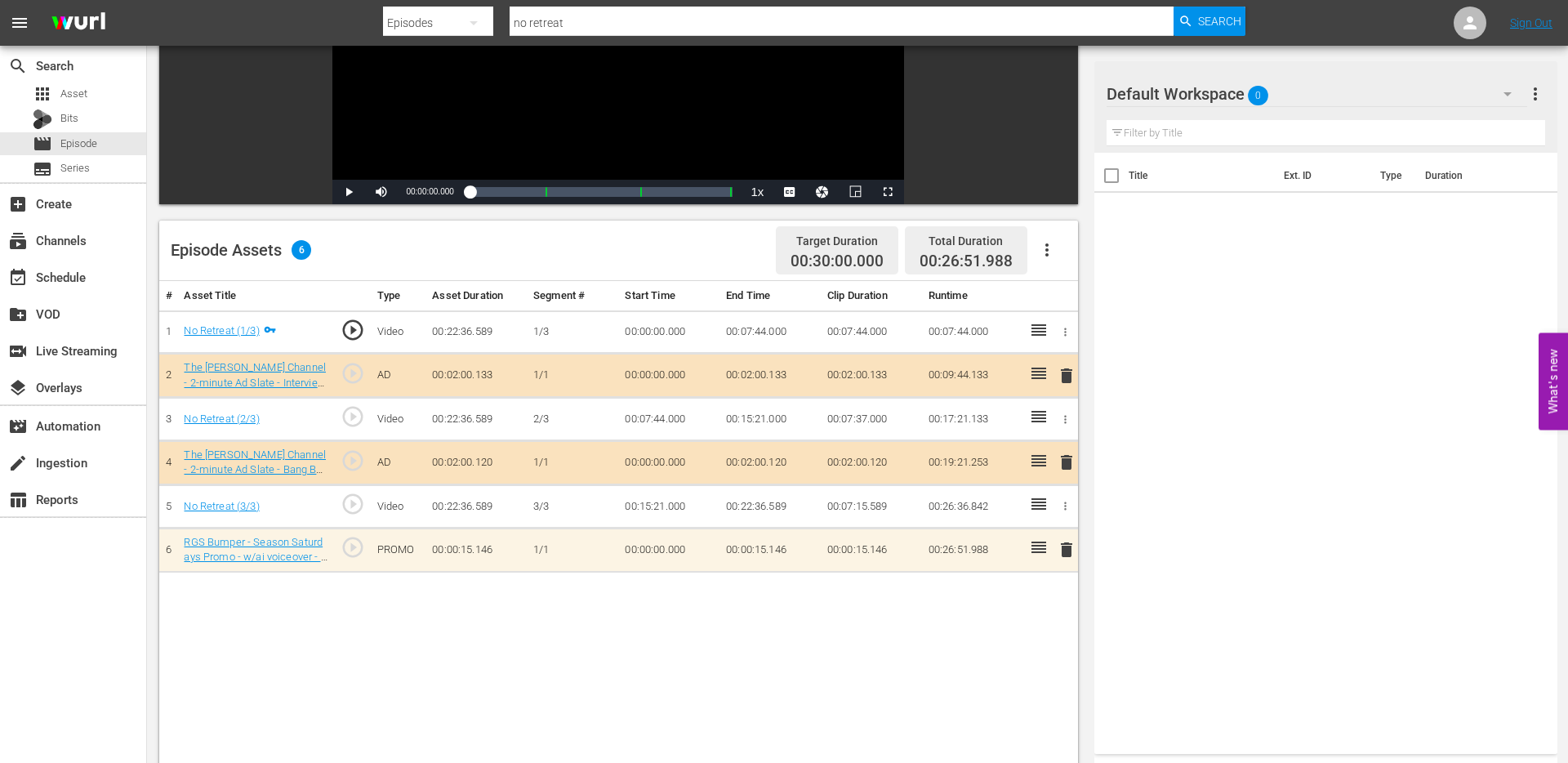
scroll to position [255, 0]
